Goal: Task Accomplishment & Management: Manage account settings

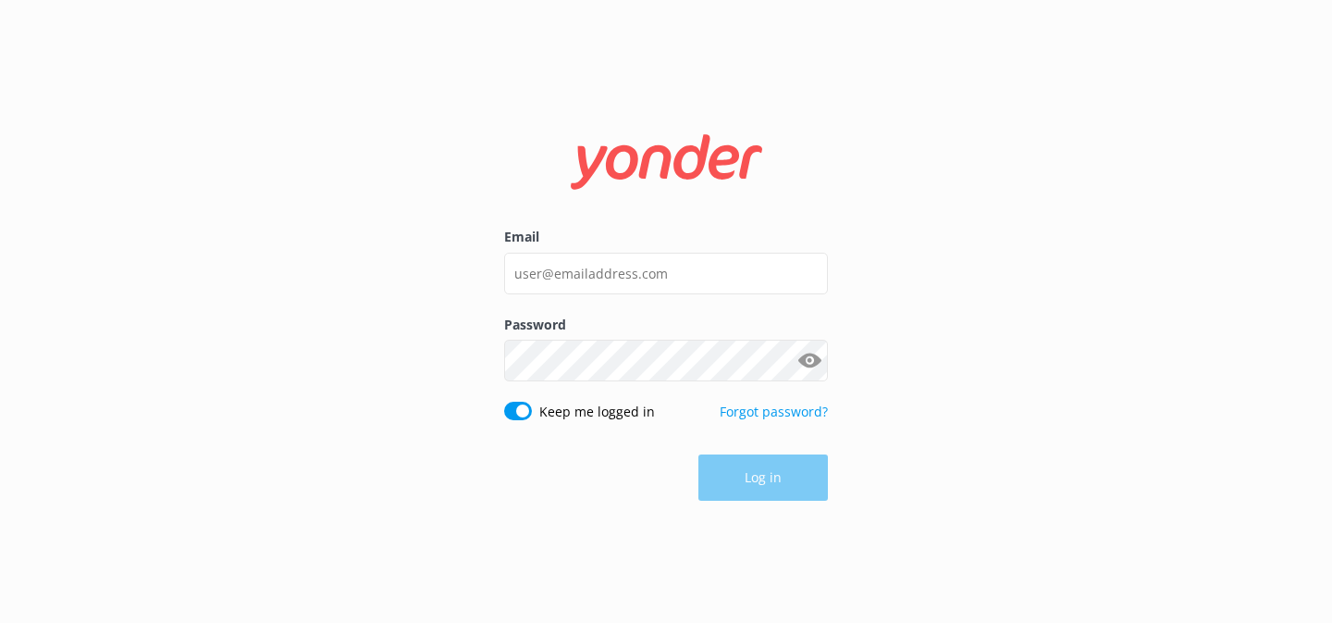
click at [704, 237] on label "Email" at bounding box center [666, 237] width 324 height 20
click at [704, 253] on input "Email" at bounding box center [666, 274] width 324 height 42
click at [704, 289] on input "Email" at bounding box center [666, 274] width 324 height 42
type input "[EMAIL_ADDRESS][DOMAIN_NAME]"
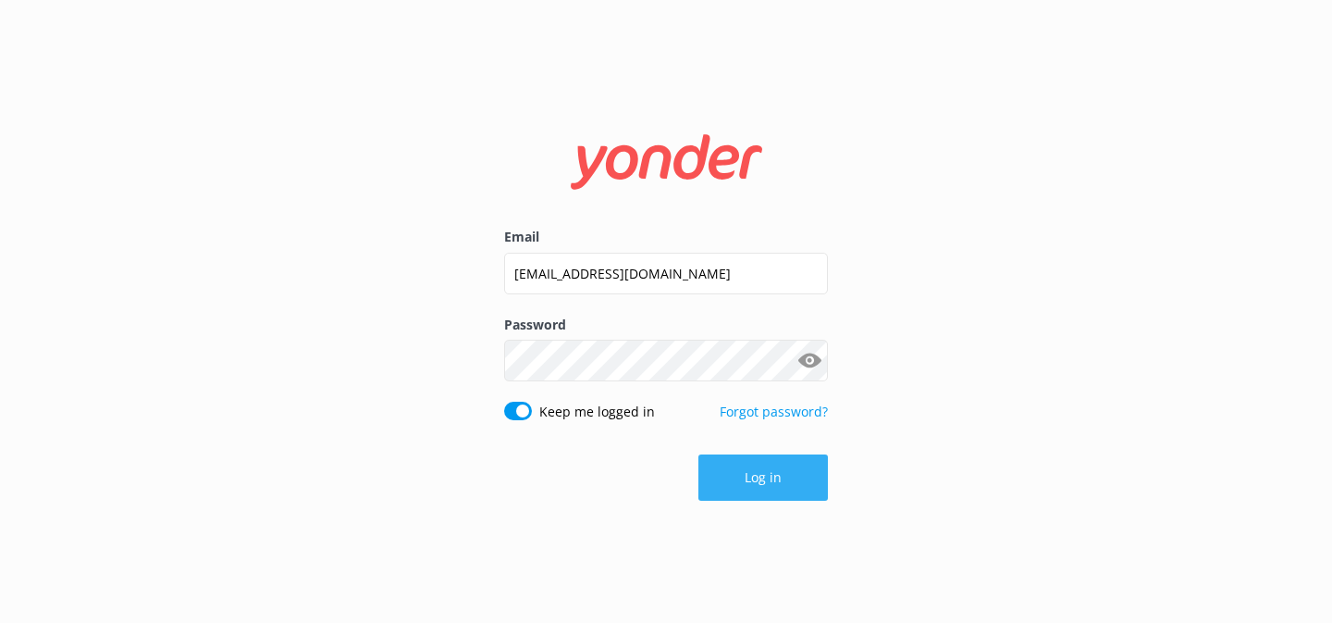
click at [772, 479] on button "Log in" at bounding box center [763, 477] width 130 height 46
